Goal: Find specific page/section: Find specific page/section

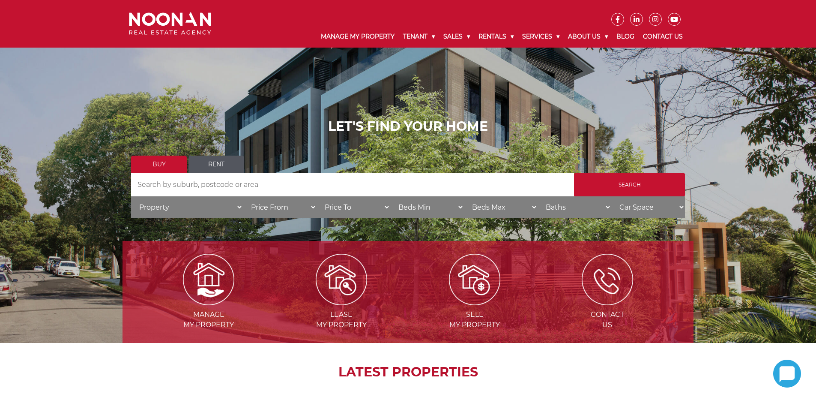
click at [212, 180] on input "Search by Address" at bounding box center [352, 184] width 443 height 23
type input "[GEOGRAPHIC_DATA]"
click at [574, 173] on input "Search" at bounding box center [629, 184] width 111 height 23
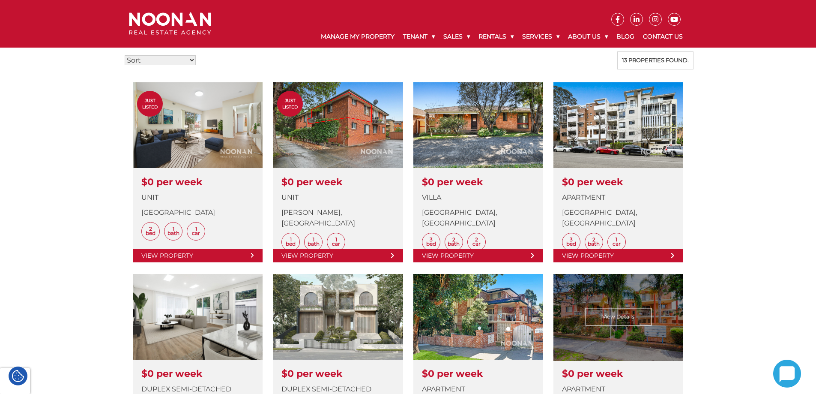
scroll to position [257, 0]
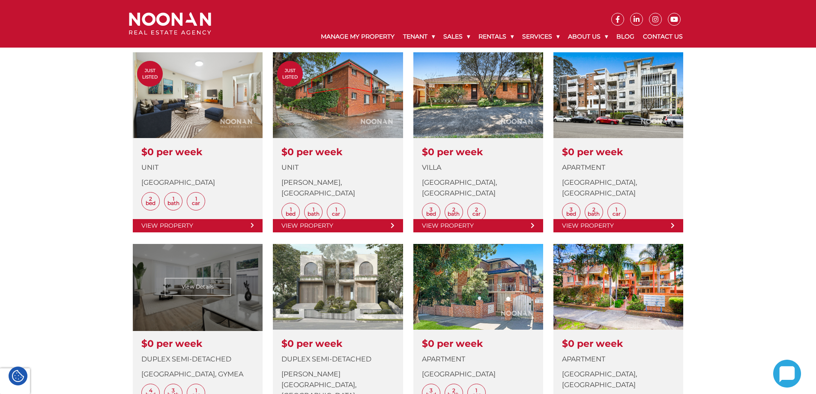
click at [225, 288] on link at bounding box center [198, 334] width 130 height 180
